Goal: Find specific page/section

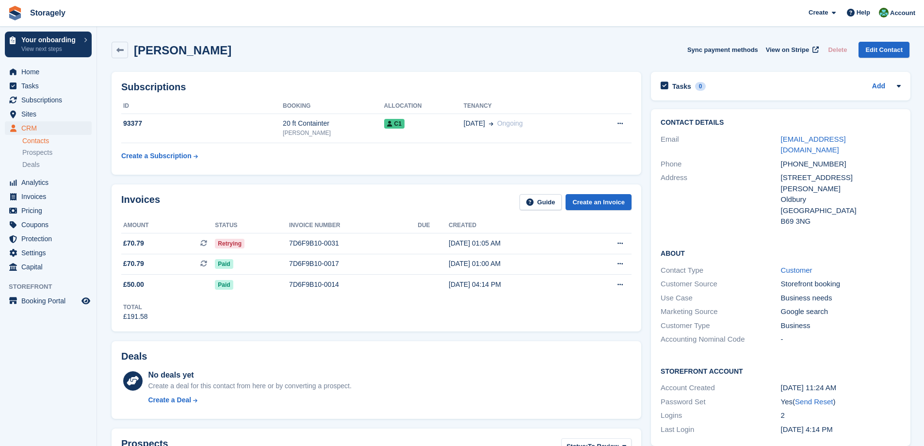
drag, startPoint x: 771, startPoint y: 218, endPoint x: 753, endPoint y: 81, distance: 139.1
click at [160, 53] on h2 "[PERSON_NAME]" at bounding box center [183, 50] width 98 height 13
drag, startPoint x: 160, startPoint y: 53, endPoint x: 179, endPoint y: 52, distance: 18.9
click at [179, 52] on h2 "[PERSON_NAME]" at bounding box center [183, 50] width 98 height 13
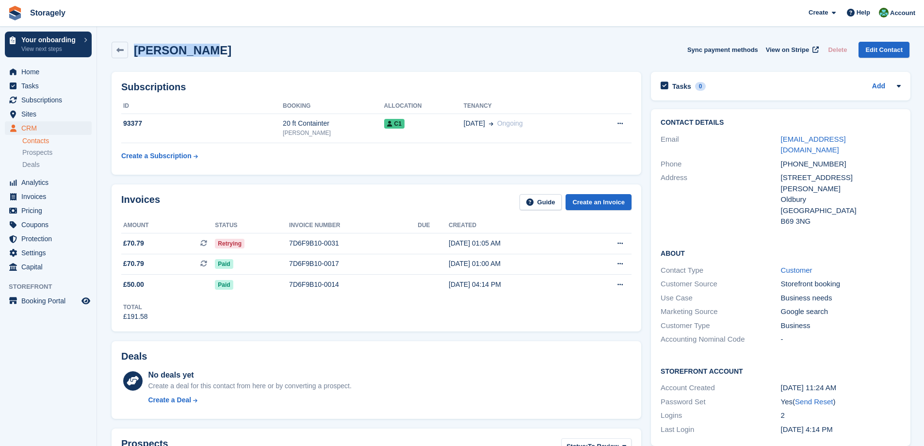
copy h2 "[PERSON_NAME]"
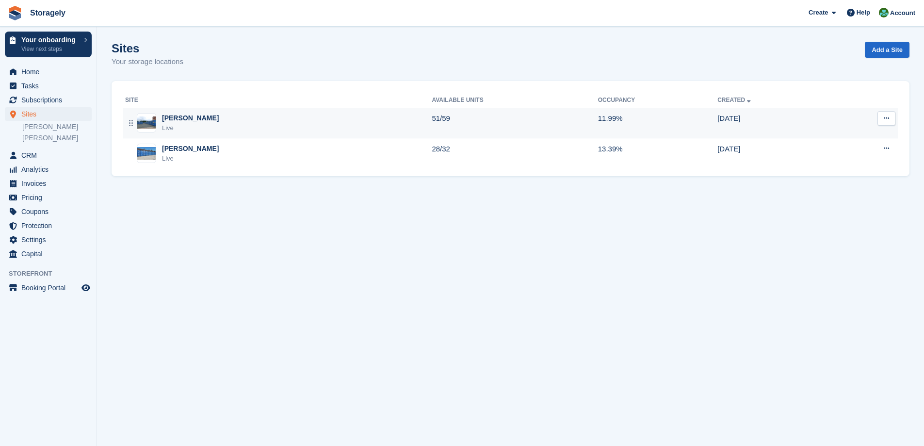
click at [209, 127] on div "Dudley Live" at bounding box center [278, 123] width 307 height 20
